Goal: Transaction & Acquisition: Purchase product/service

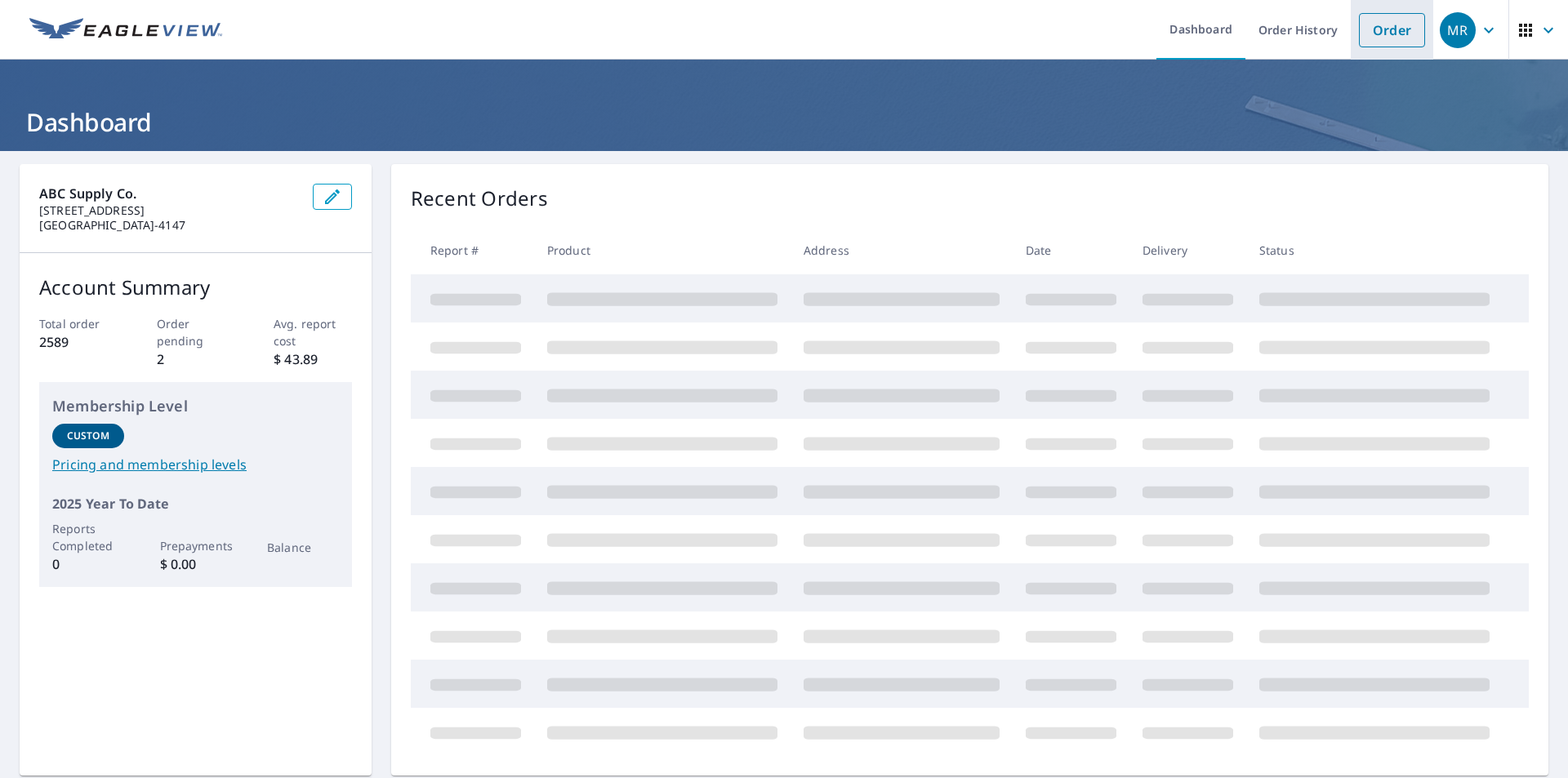
click at [1381, 26] on link "Order" at bounding box center [1392, 30] width 66 height 35
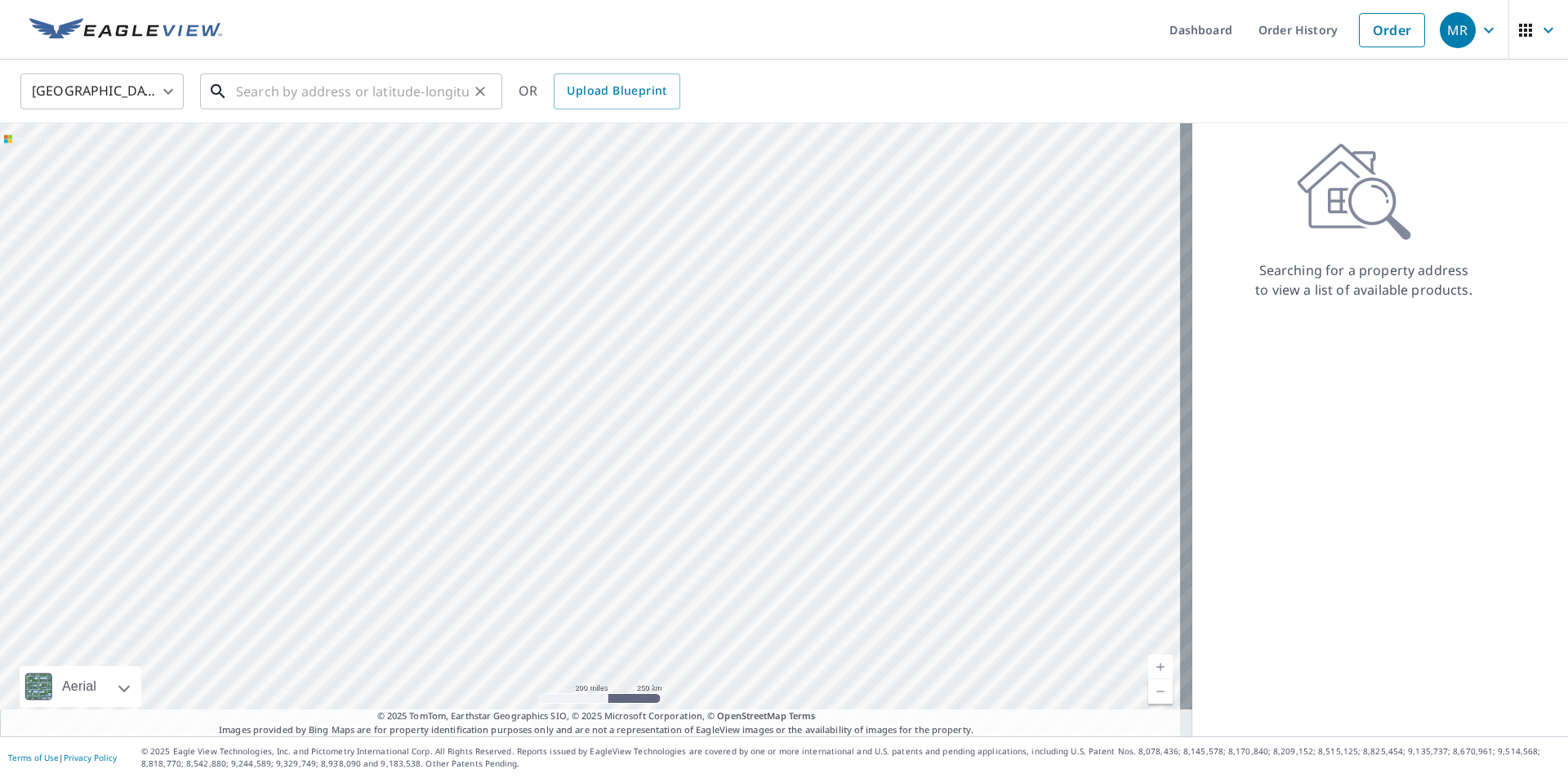
click at [278, 94] on input "text" at bounding box center [352, 91] width 233 height 46
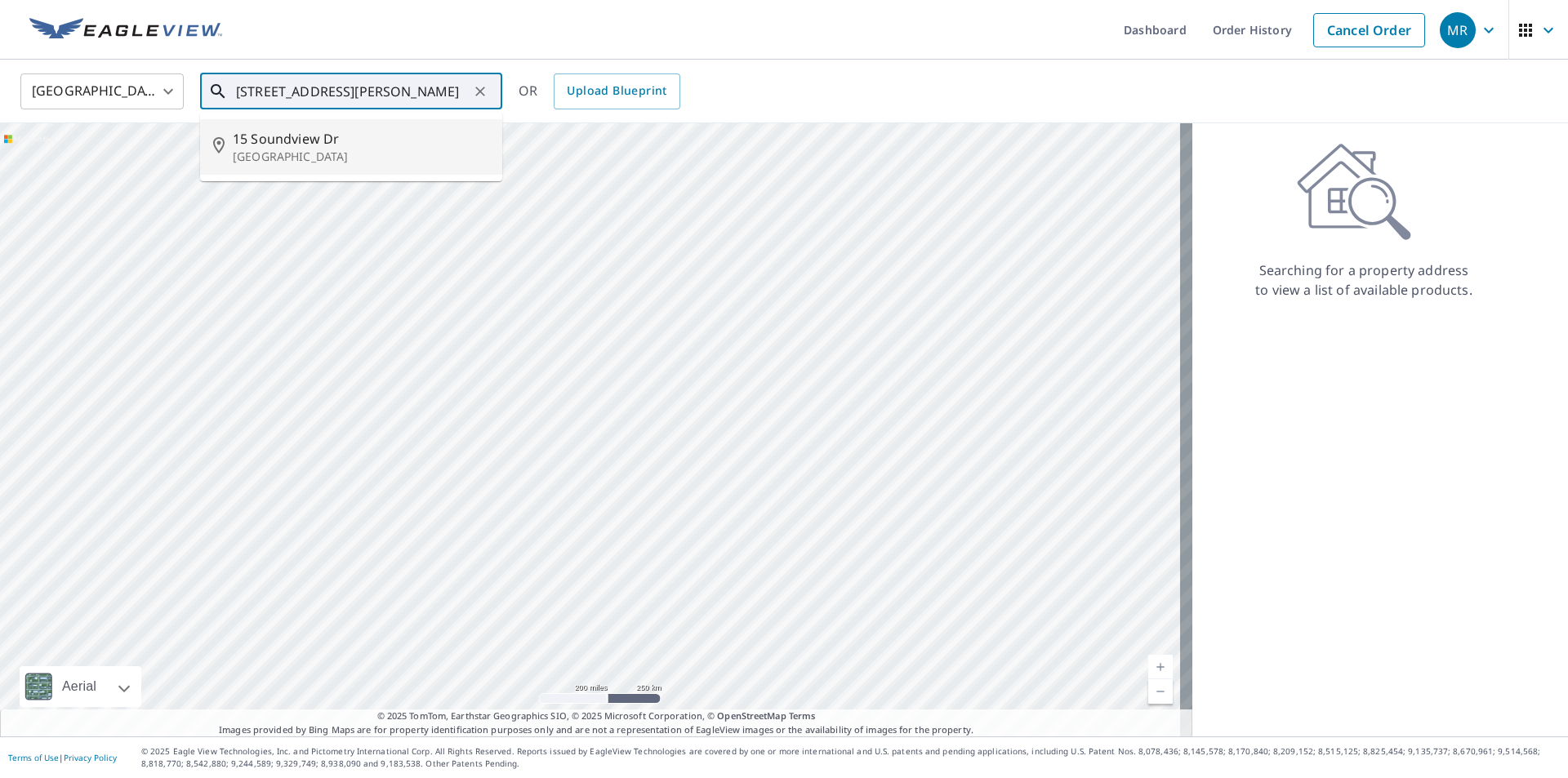
click at [310, 155] on p "[GEOGRAPHIC_DATA]" at bounding box center [361, 156] width 257 height 16
type input "[STREET_ADDRESS][PERSON_NAME]"
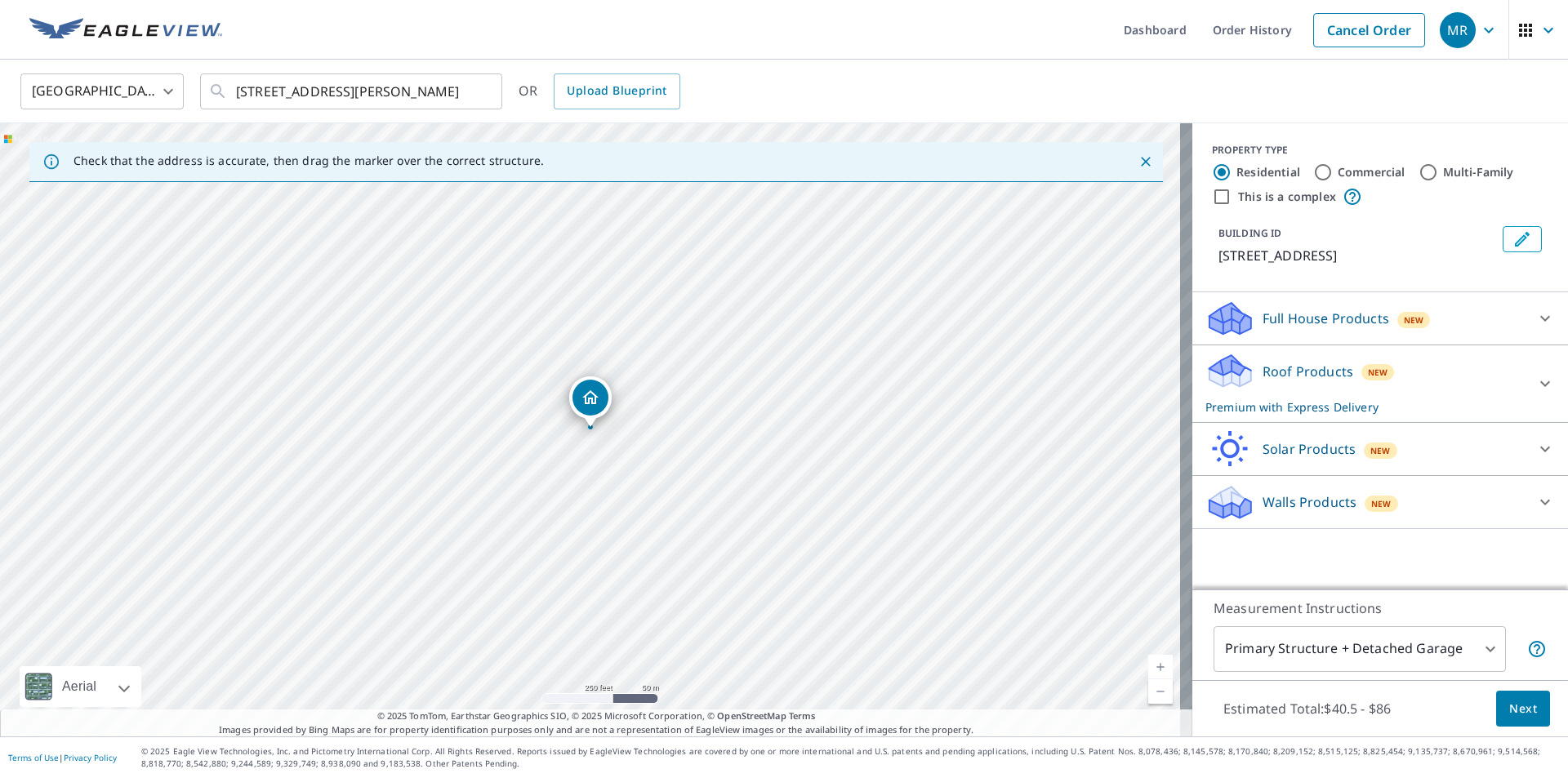
click at [1151, 663] on link "Current Level 17, Zoom In" at bounding box center [1161, 667] width 24 height 24
click at [1536, 381] on icon at bounding box center [1546, 383] width 20 height 20
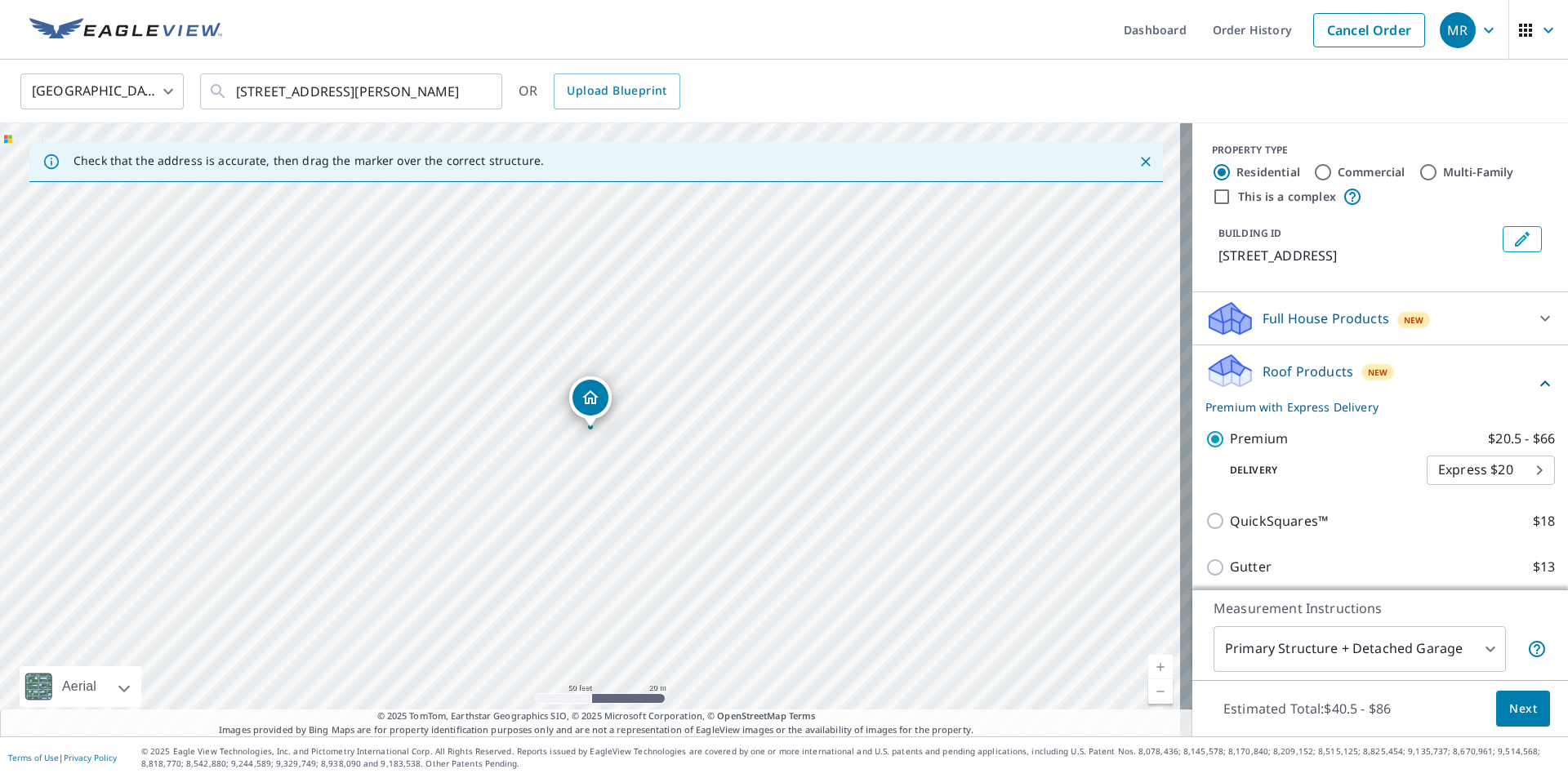
click at [1520, 473] on body "MR MR Dashboard Order History Cancel Order MR [GEOGRAPHIC_DATA] [GEOGRAPHIC_DAT…" at bounding box center [784, 389] width 1568 height 778
click at [1453, 437] on li "Regular $0" at bounding box center [1466, 440] width 128 height 29
type input "8"
click at [1517, 708] on span "Next" at bounding box center [1524, 709] width 28 height 21
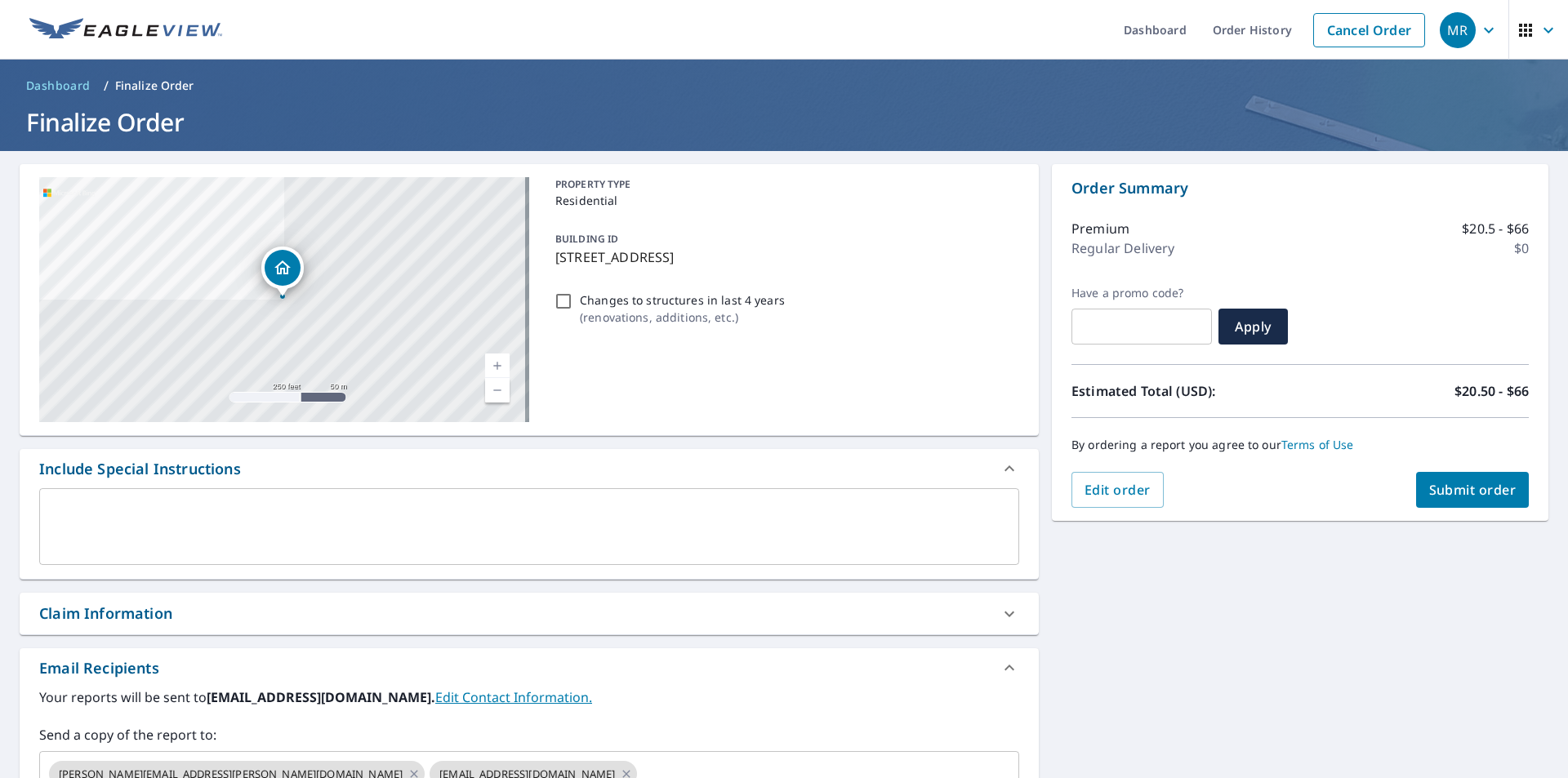
click at [1004, 611] on icon at bounding box center [1009, 614] width 20 height 20
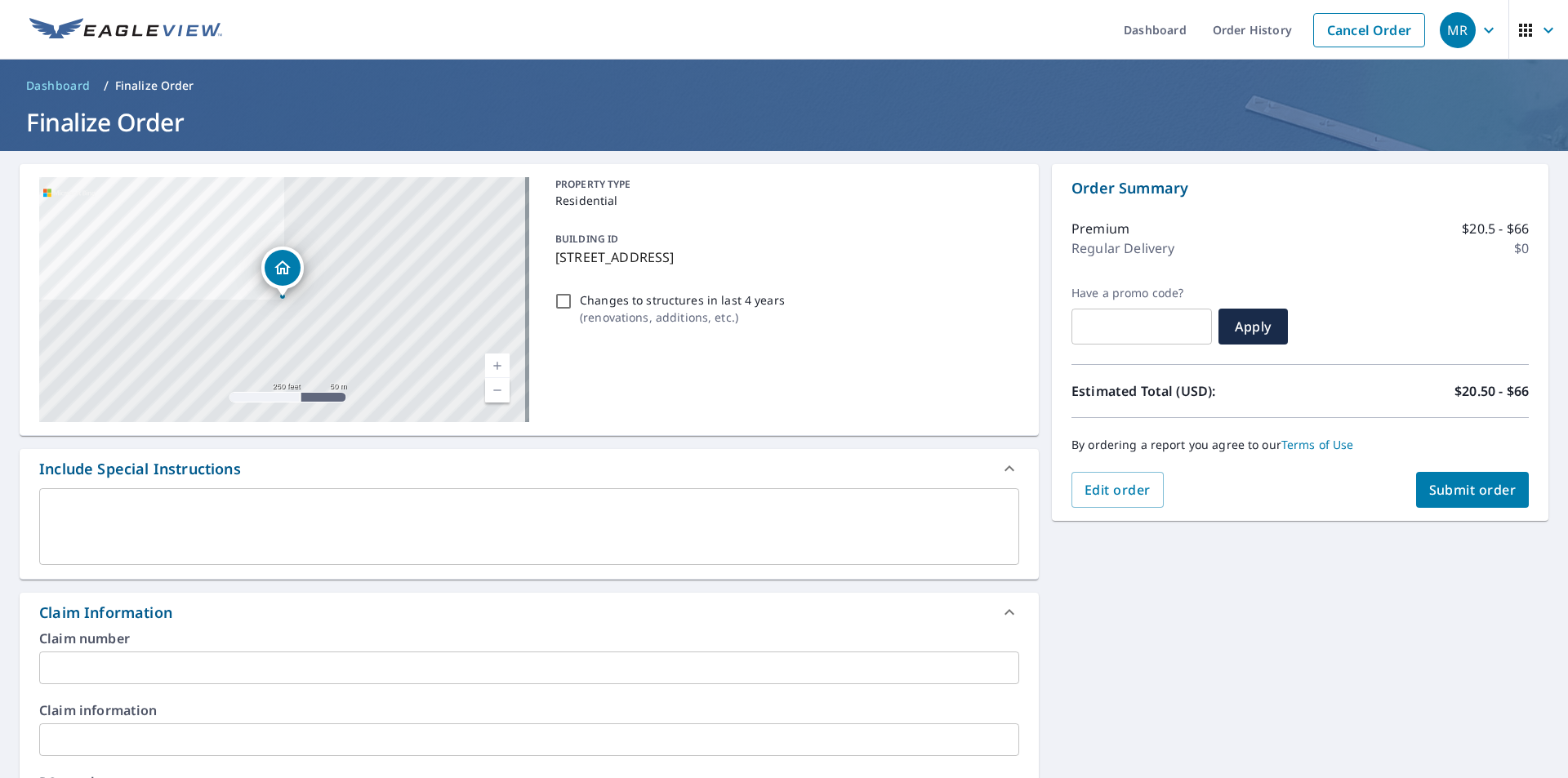
click at [66, 660] on input "text" at bounding box center [529, 668] width 980 height 33
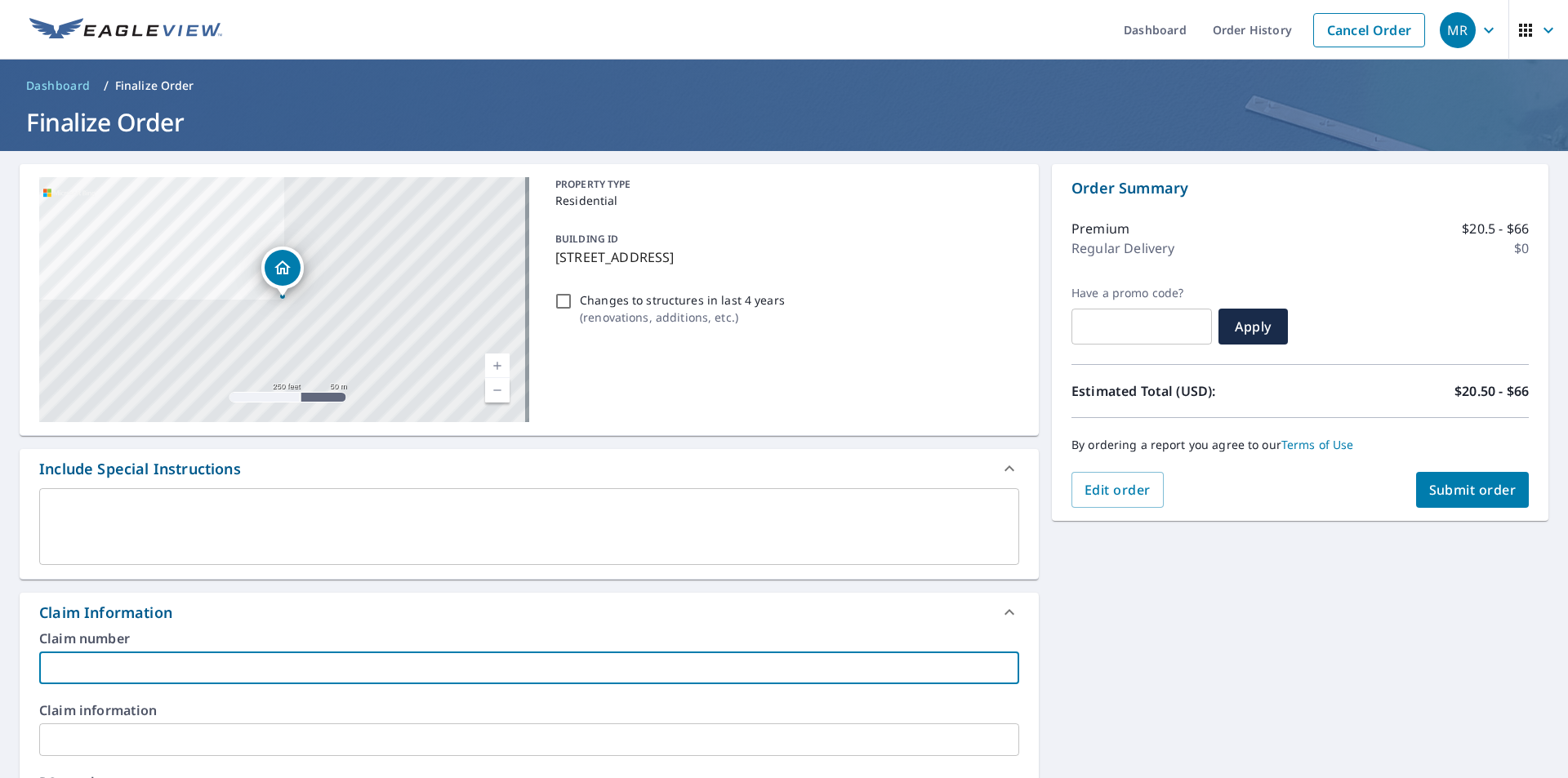
type input "National"
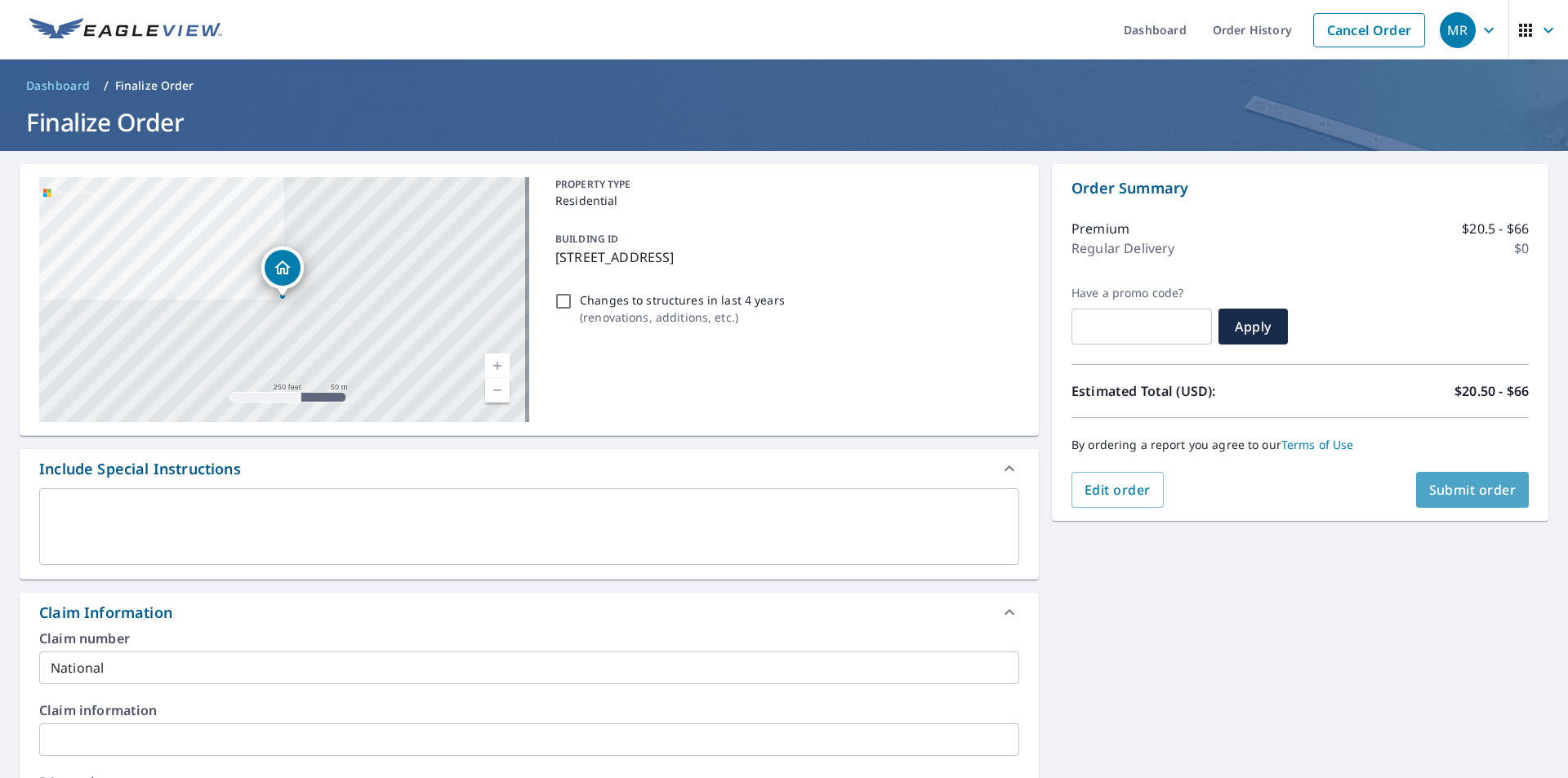
click at [1464, 491] on span "Submit order" at bounding box center [1474, 489] width 88 height 18
